Goal: Check status: Check status

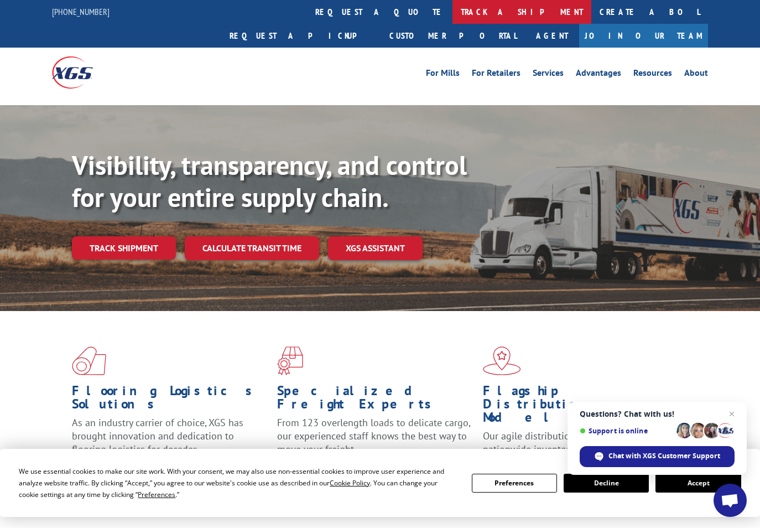
click at [452, 14] on link "track a shipment" at bounding box center [521, 12] width 139 height 24
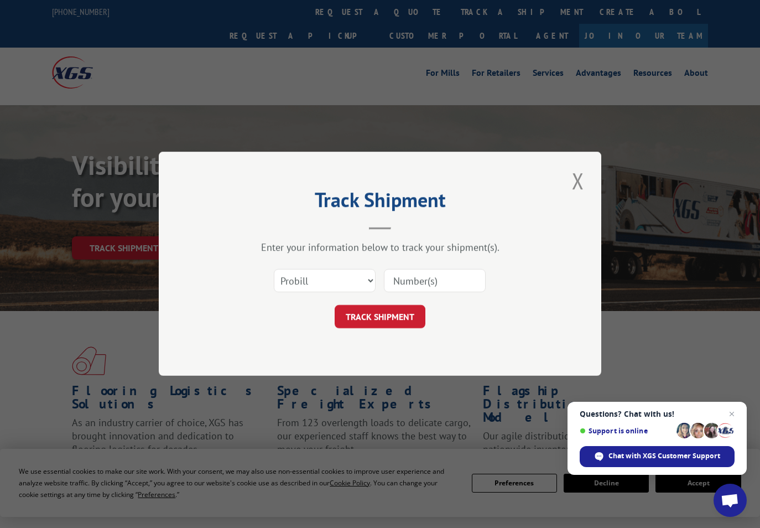
click at [540, 183] on div "Track Shipment Enter your information below to track your shipment(s). Select c…" at bounding box center [380, 264] width 443 height 224
click at [686, 8] on div "Track Shipment Enter your information below to track your shipment(s). Select c…" at bounding box center [380, 264] width 760 height 528
click at [544, 14] on div "Track Shipment Enter your information below to track your shipment(s). Select c…" at bounding box center [380, 264] width 760 height 528
drag, startPoint x: 580, startPoint y: 173, endPoint x: 636, endPoint y: 55, distance: 131.1
click at [580, 173] on button "Close modal" at bounding box center [578, 180] width 19 height 30
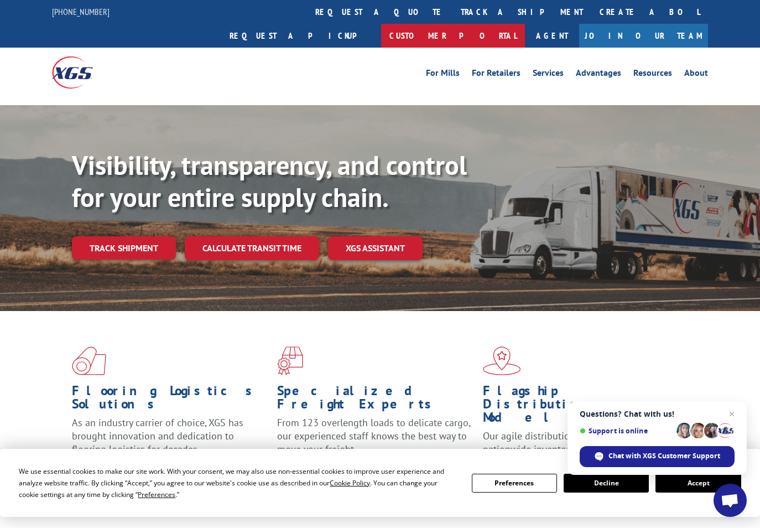
click at [525, 24] on link "Customer Portal" at bounding box center [453, 36] width 144 height 24
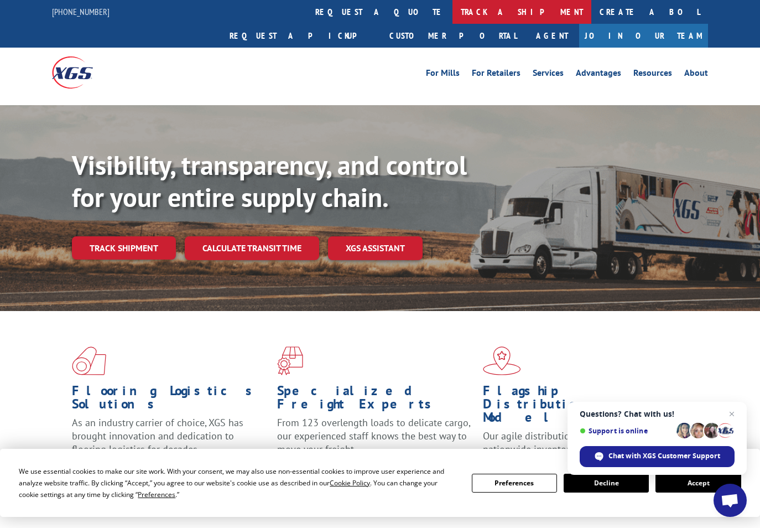
click at [452, 12] on link "track a shipment" at bounding box center [521, 12] width 139 height 24
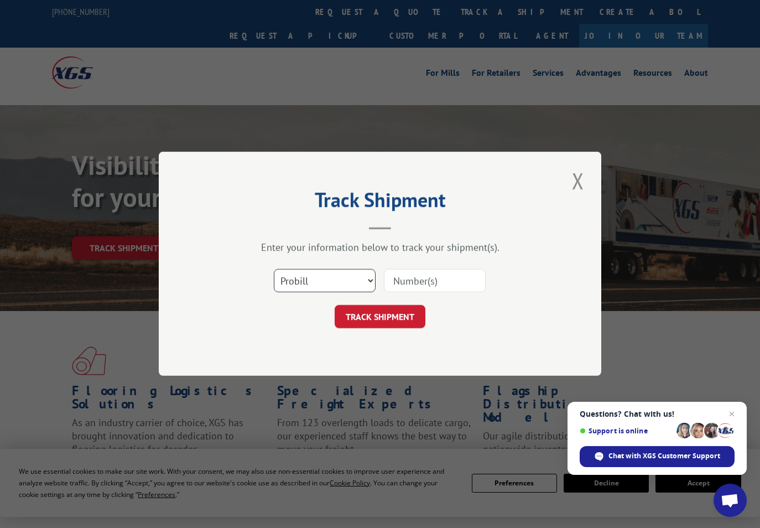
click at [361, 282] on select "Select category... Probill BOL PO" at bounding box center [325, 280] width 102 height 23
select select "bol"
click at [274, 269] on select "Select category... Probill BOL PO" at bounding box center [325, 280] width 102 height 23
click at [413, 282] on input at bounding box center [435, 280] width 102 height 23
paste input "524854342"
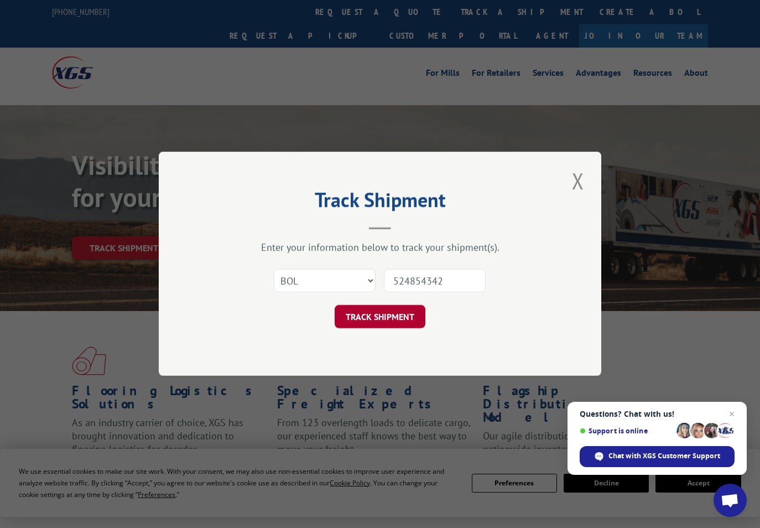
type input "524854342"
click at [393, 310] on button "TRACK SHIPMENT" at bounding box center [380, 316] width 91 height 23
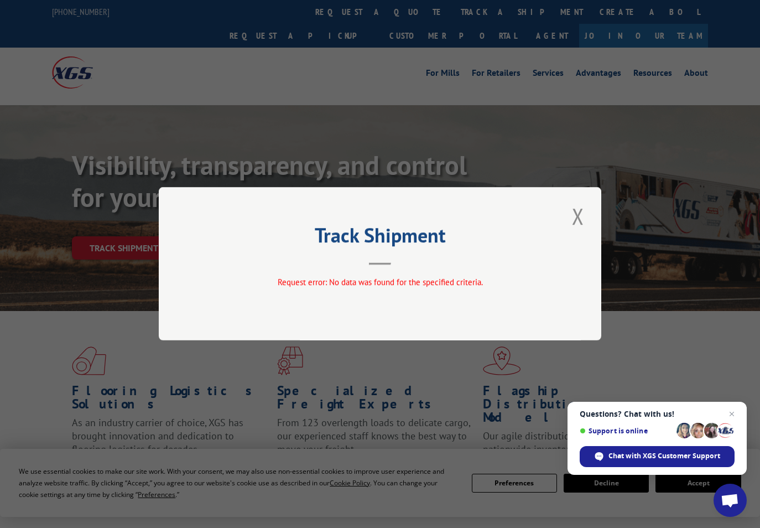
click at [575, 218] on button "Close modal" at bounding box center [578, 216] width 19 height 30
